Goal: Task Accomplishment & Management: Use online tool/utility

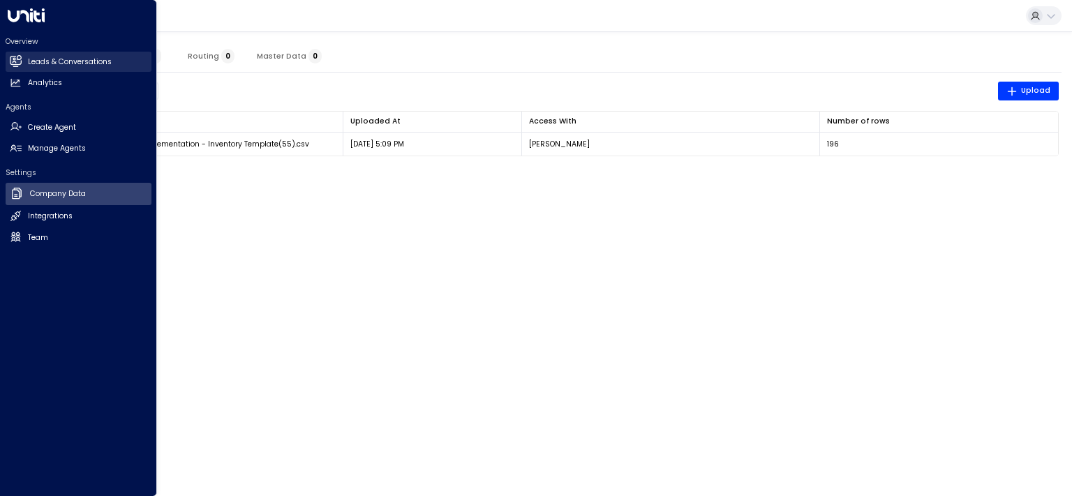
click at [50, 66] on h2 "Leads & Conversations" at bounding box center [70, 62] width 84 height 11
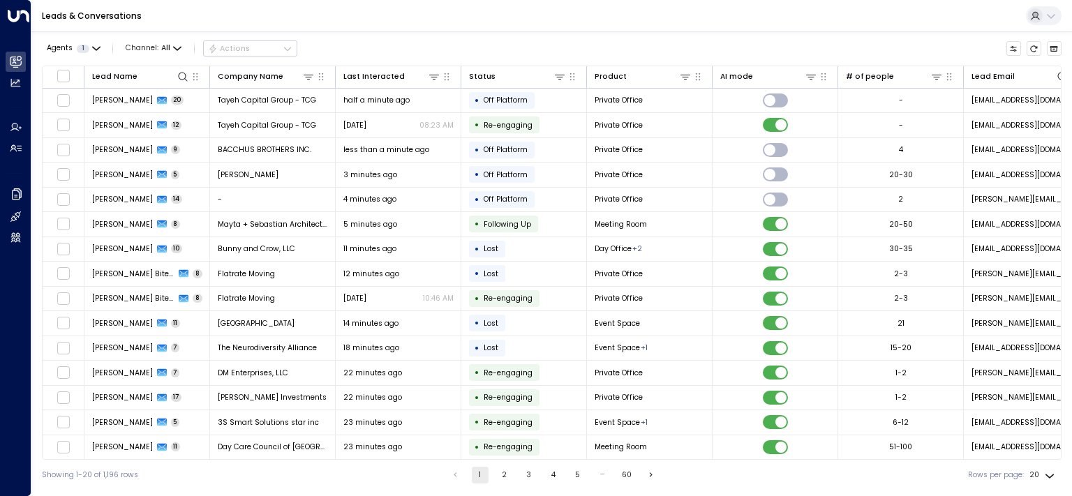
click at [497, 439] on div "• Re-engaging" at bounding box center [504, 447] width 70 height 17
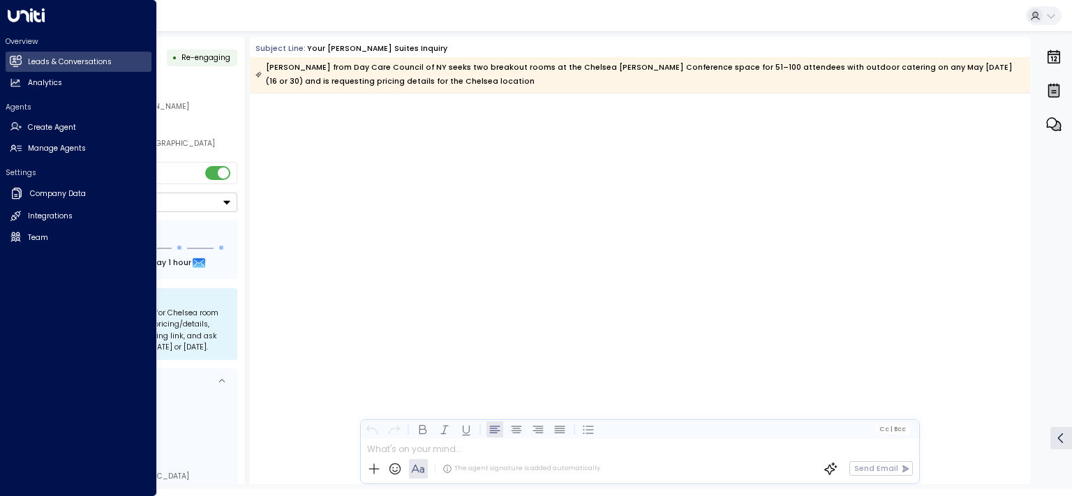
scroll to position [5529, 0]
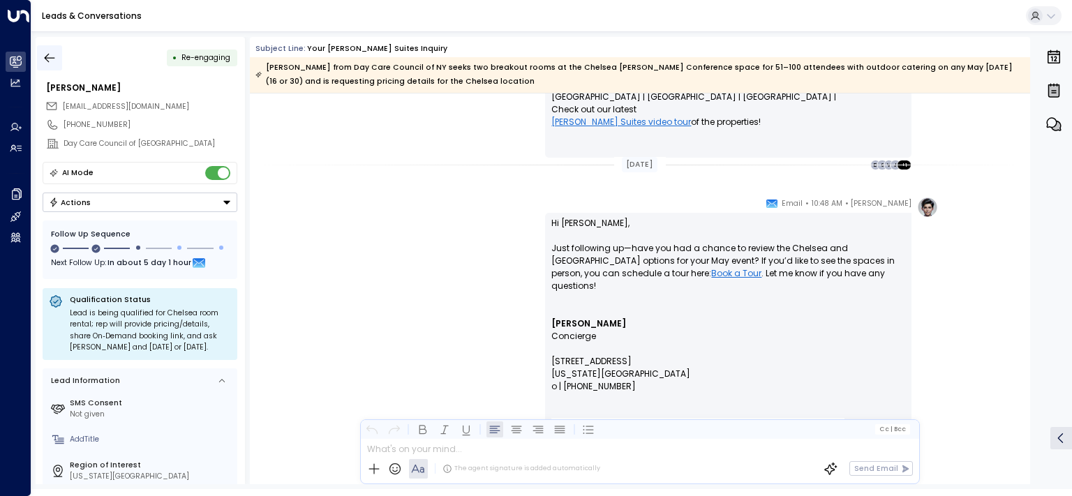
click at [46, 54] on icon "button" at bounding box center [50, 58] width 14 height 14
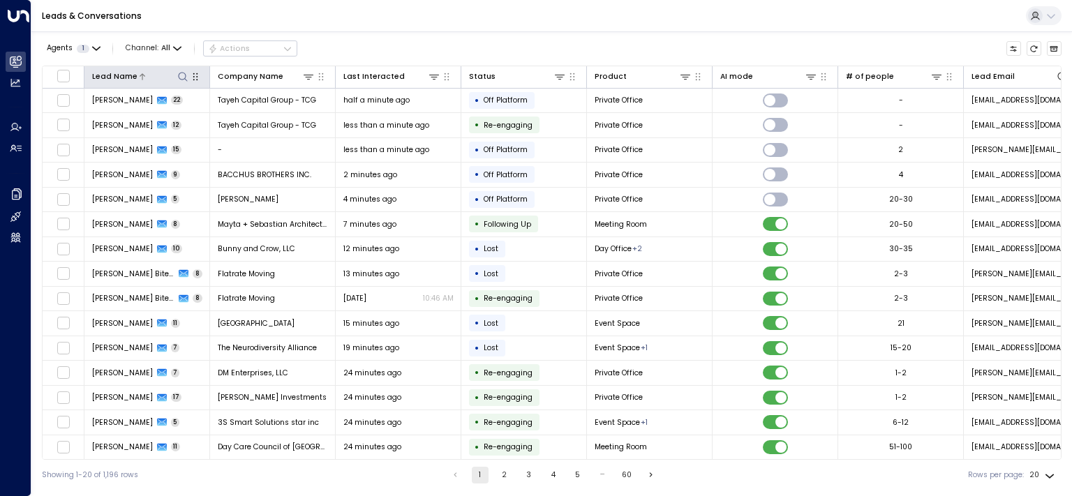
click at [184, 77] on icon at bounding box center [182, 76] width 11 height 11
type input "****"
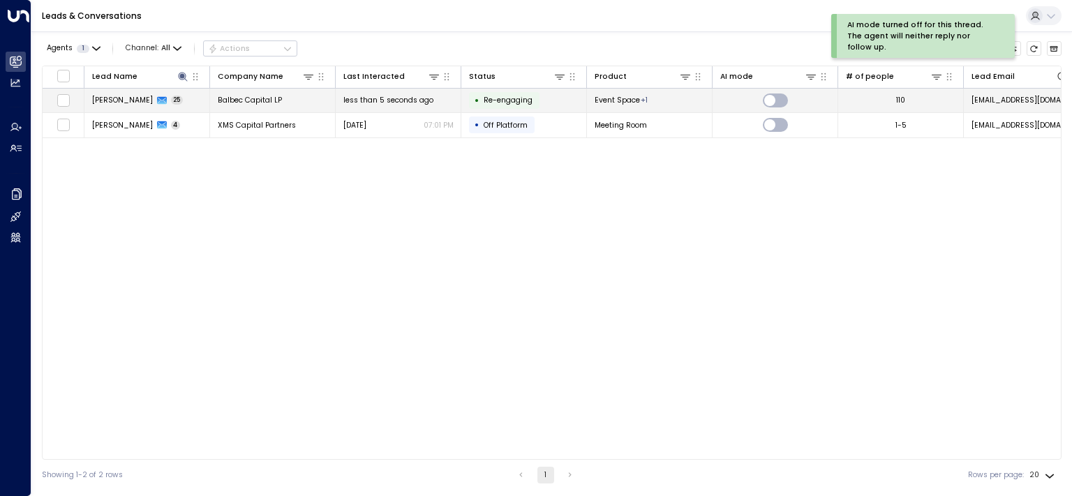
click at [112, 103] on span "[PERSON_NAME]" at bounding box center [122, 100] width 61 height 10
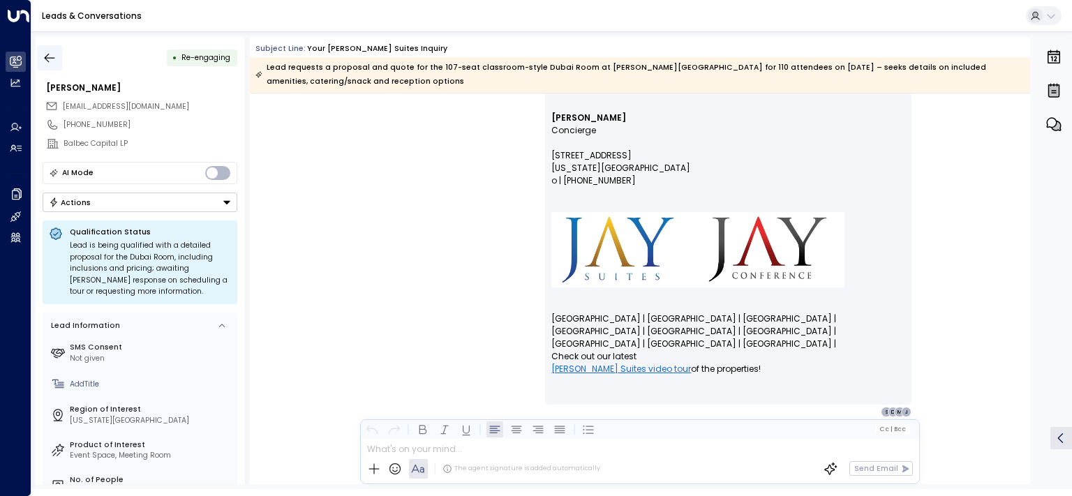
click at [51, 46] on button "button" at bounding box center [49, 57] width 25 height 25
